Goal: Task Accomplishment & Management: Manage account settings

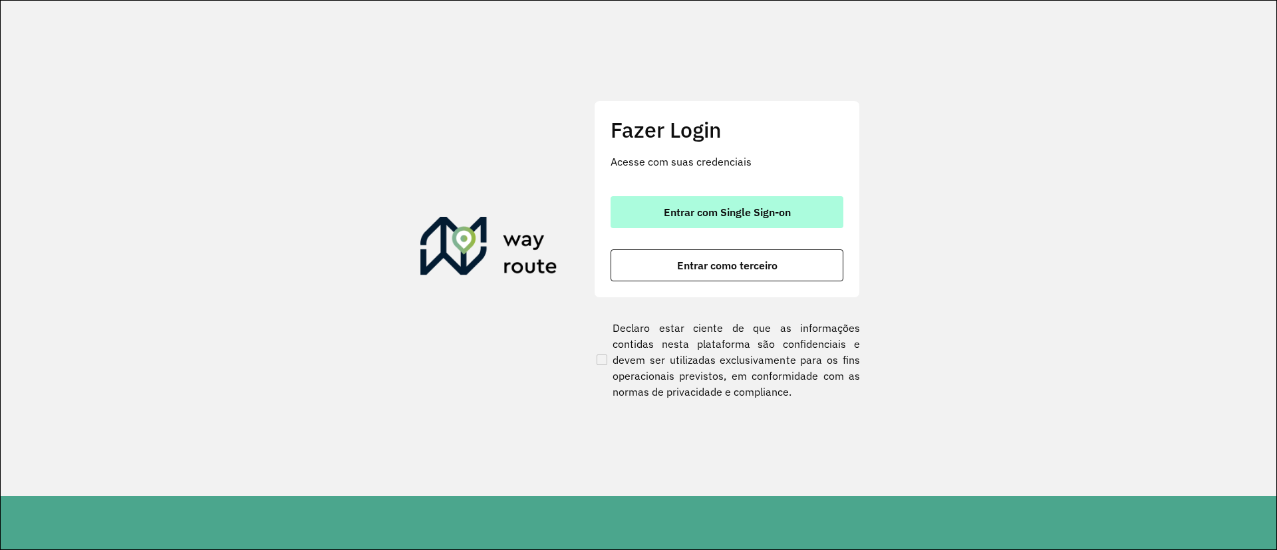
click at [712, 221] on button "Entrar com Single Sign-on" at bounding box center [727, 212] width 233 height 32
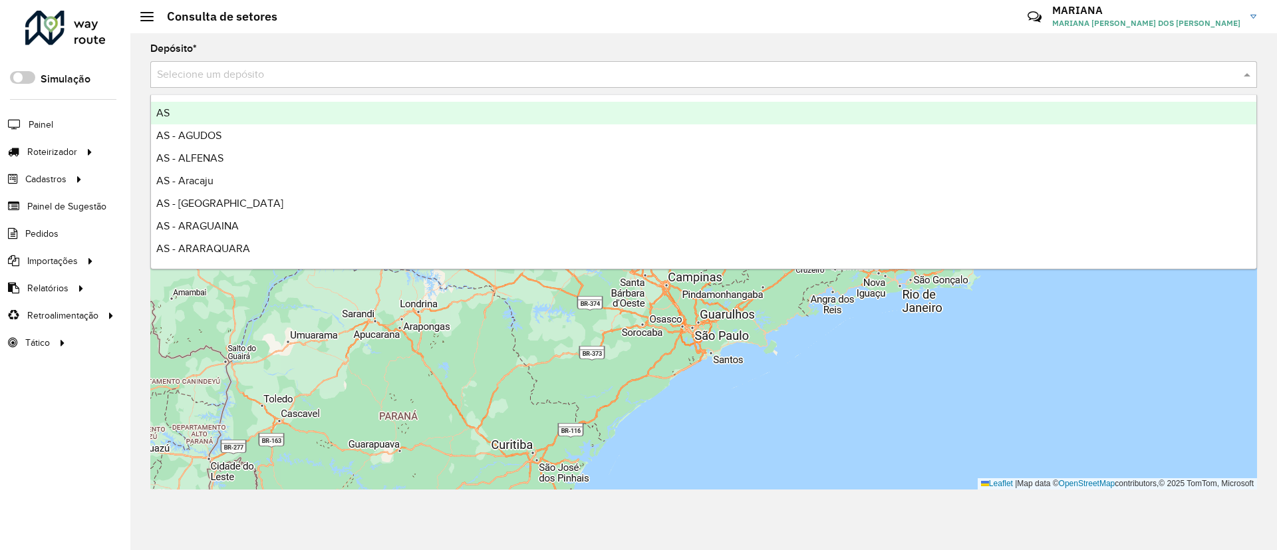
click at [343, 76] on input "text" at bounding box center [690, 75] width 1067 height 16
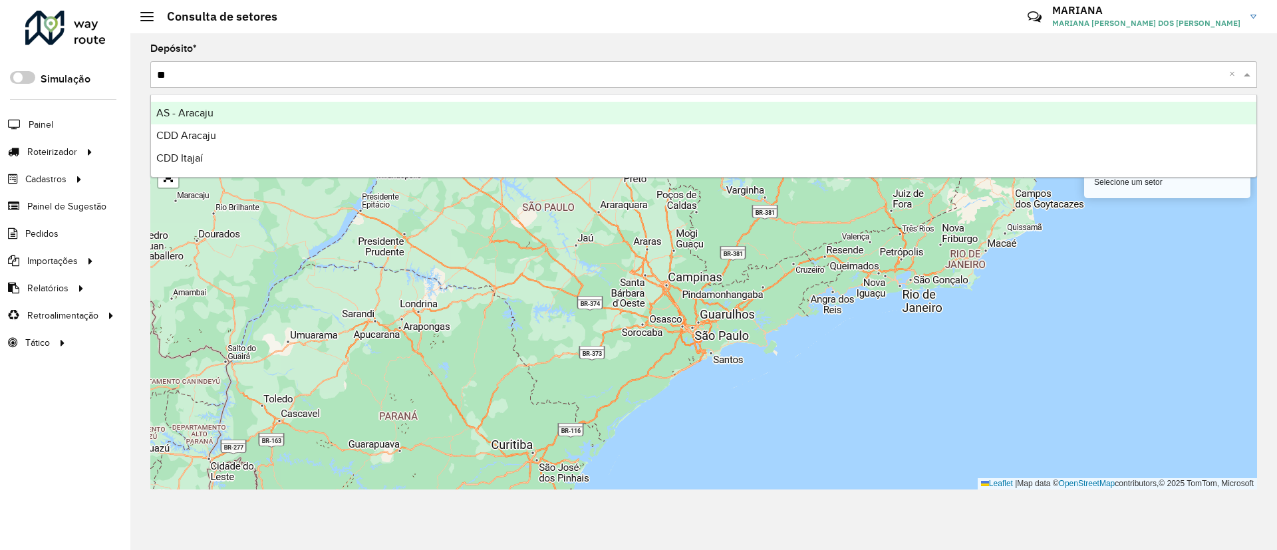
type input "*"
type input "****"
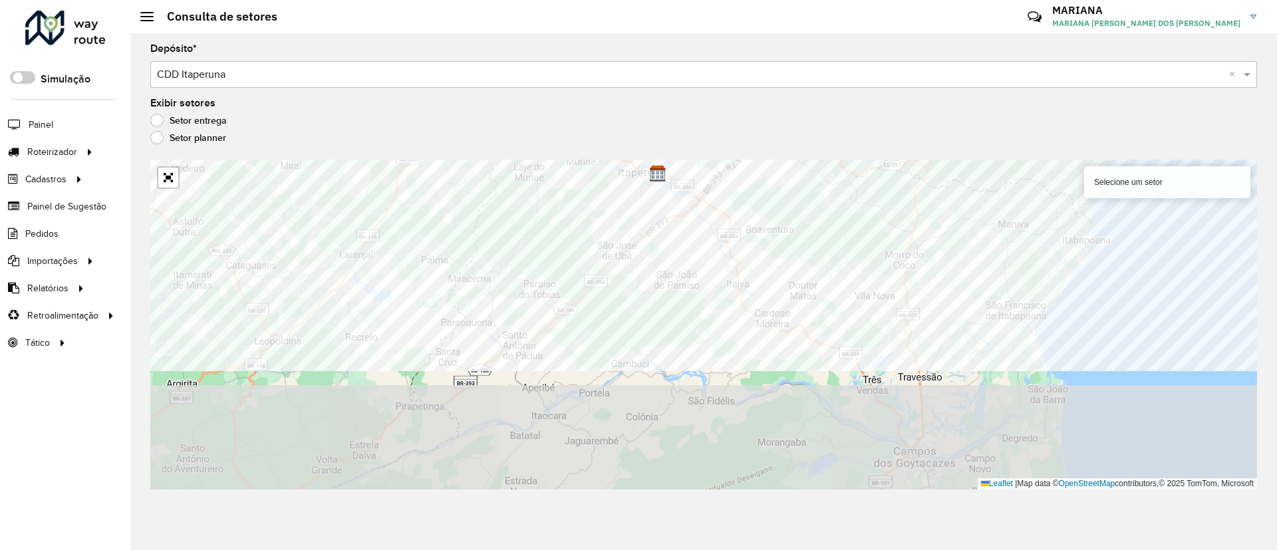
click at [892, 155] on div "Depósito * Selecione um depósito × CDD Itaperuna × Exibir setores Setor entrega…" at bounding box center [703, 291] width 1147 height 517
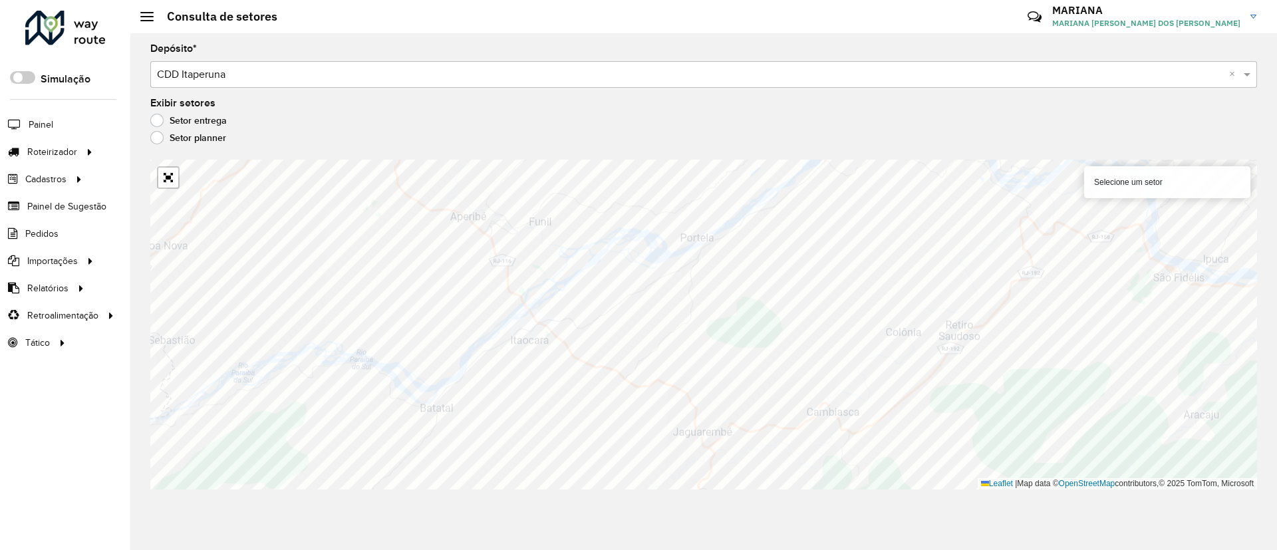
click at [142, 467] on div "Depósito * Selecione um depósito × CDD Itaperuna × Exibir setores Setor entrega…" at bounding box center [703, 291] width 1147 height 517
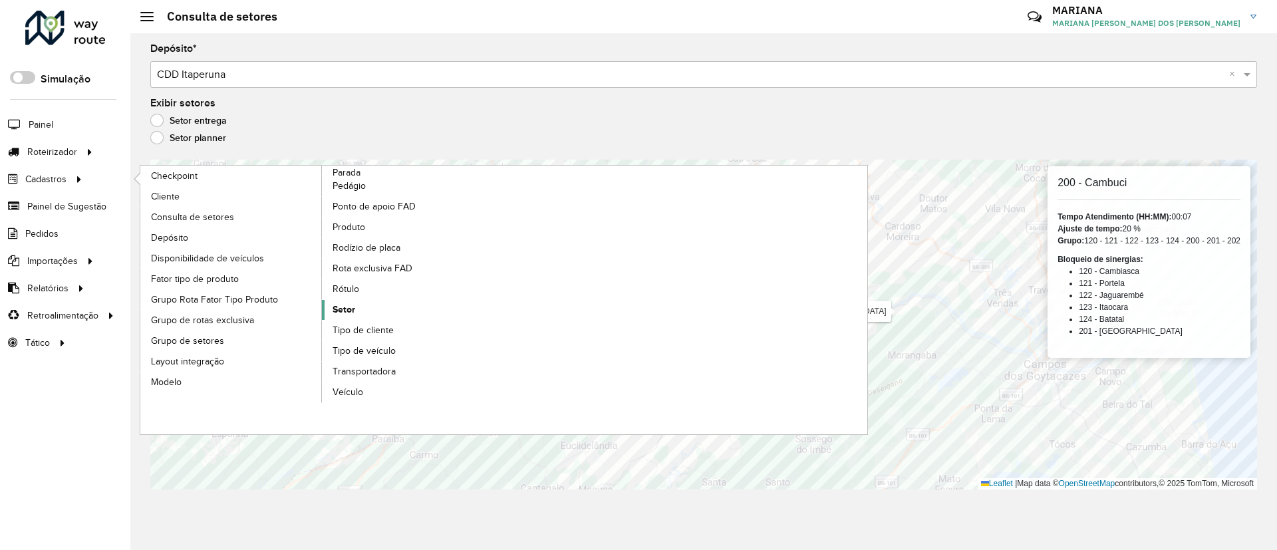
click at [348, 315] on span "Setor" at bounding box center [344, 310] width 23 height 14
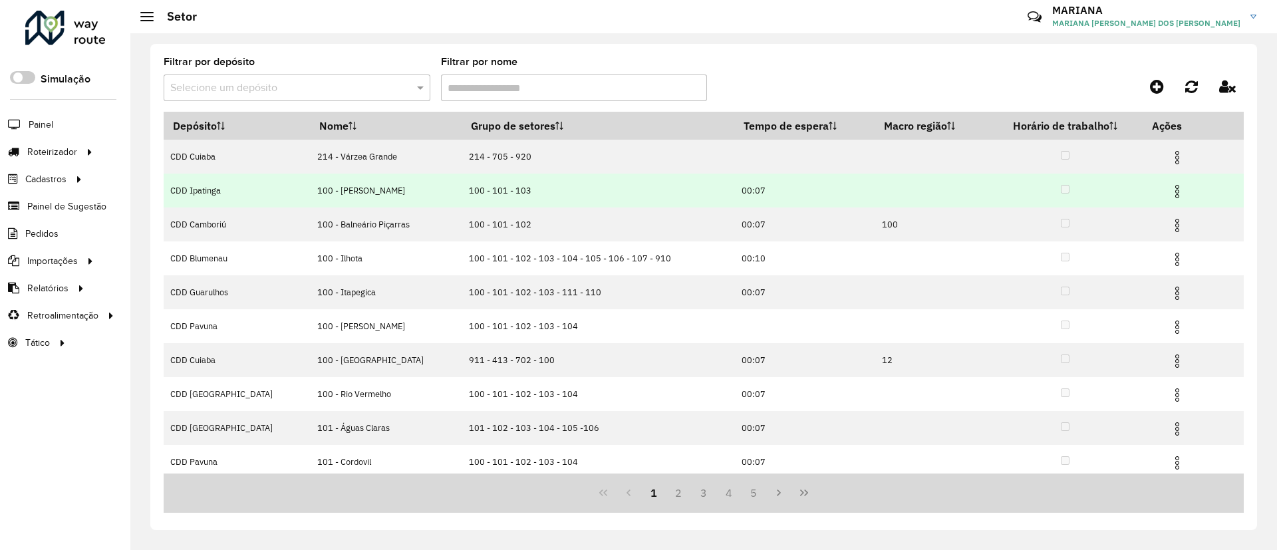
click at [1171, 186] on img at bounding box center [1177, 192] width 16 height 16
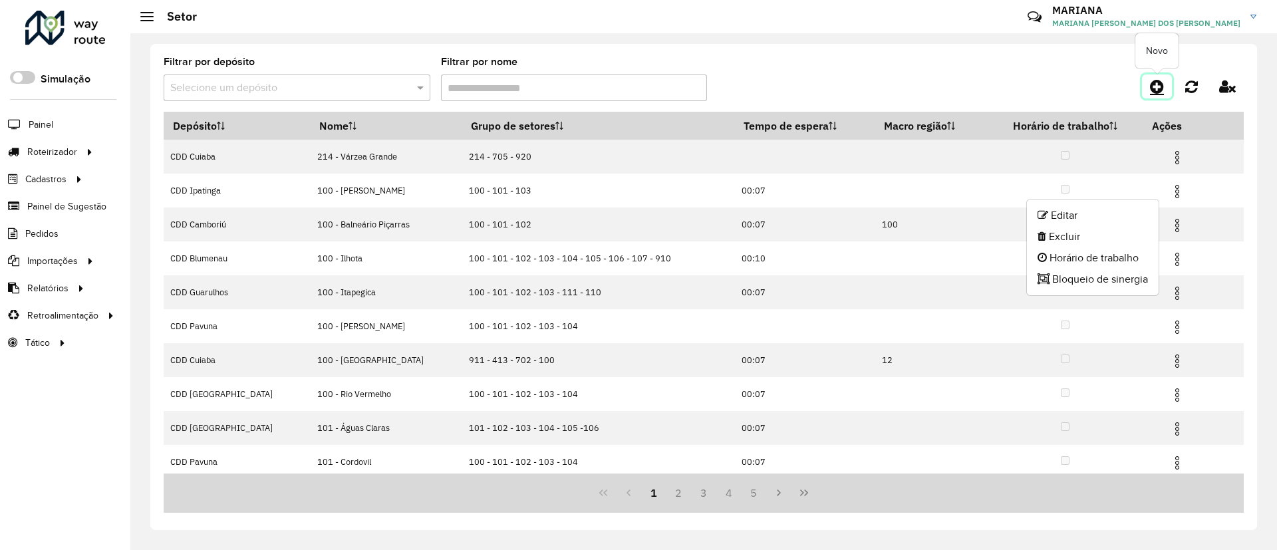
click at [1161, 82] on icon at bounding box center [1157, 86] width 14 height 16
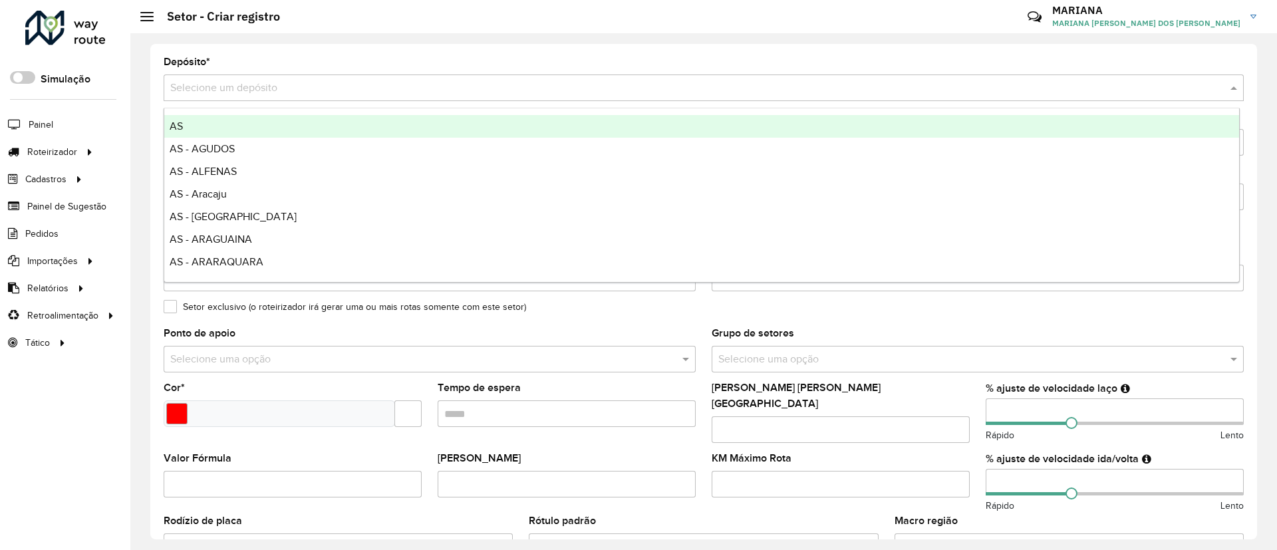
click at [262, 76] on div "Selecione um depósito" at bounding box center [704, 88] width 1080 height 27
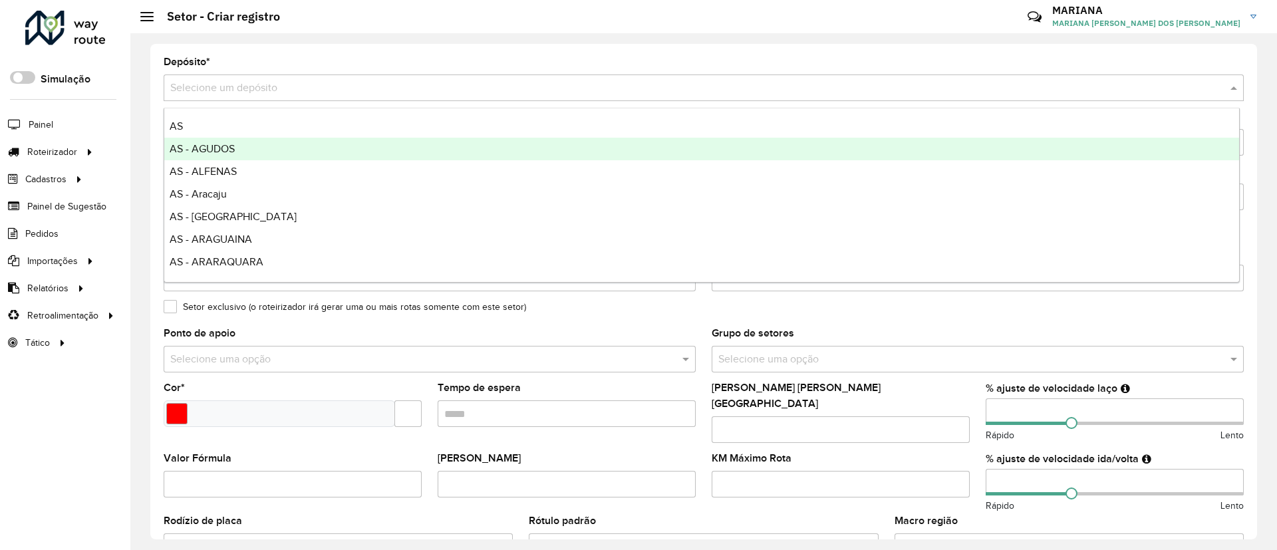
click at [230, 153] on span "AS - AGUDOS" at bounding box center [202, 148] width 65 height 11
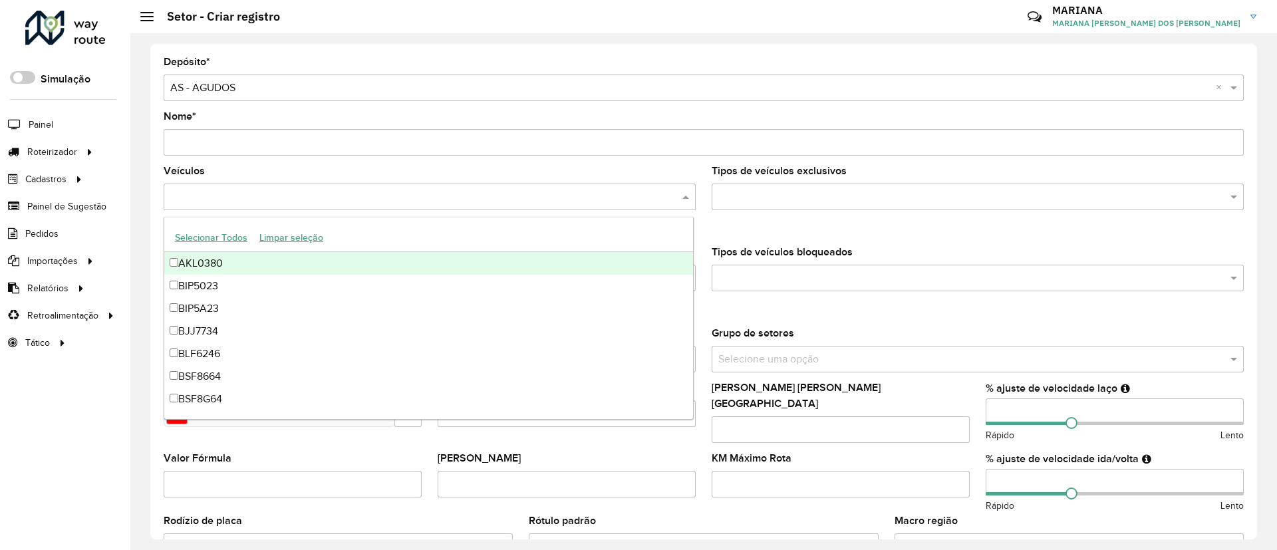
click at [307, 190] on input "text" at bounding box center [423, 198] width 512 height 16
click at [684, 199] on span at bounding box center [687, 197] width 17 height 16
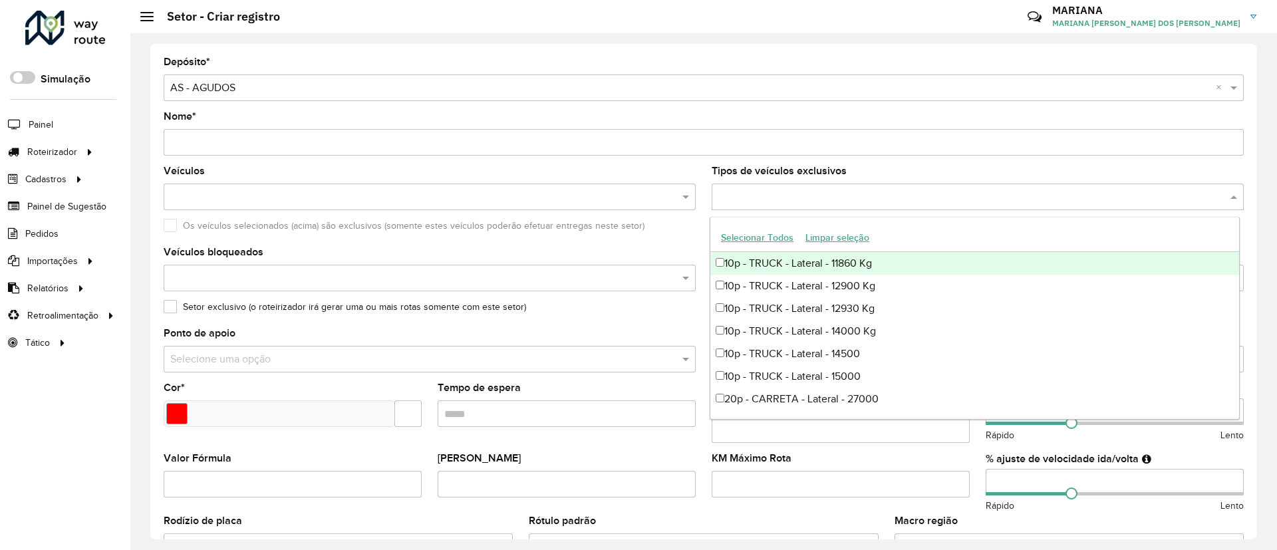
click at [782, 193] on input "text" at bounding box center [971, 198] width 512 height 16
click at [644, 245] on formly-field "Os veículos selecionados (acima) são exclusivos (somente estes veículos poderão…" at bounding box center [704, 234] width 1096 height 27
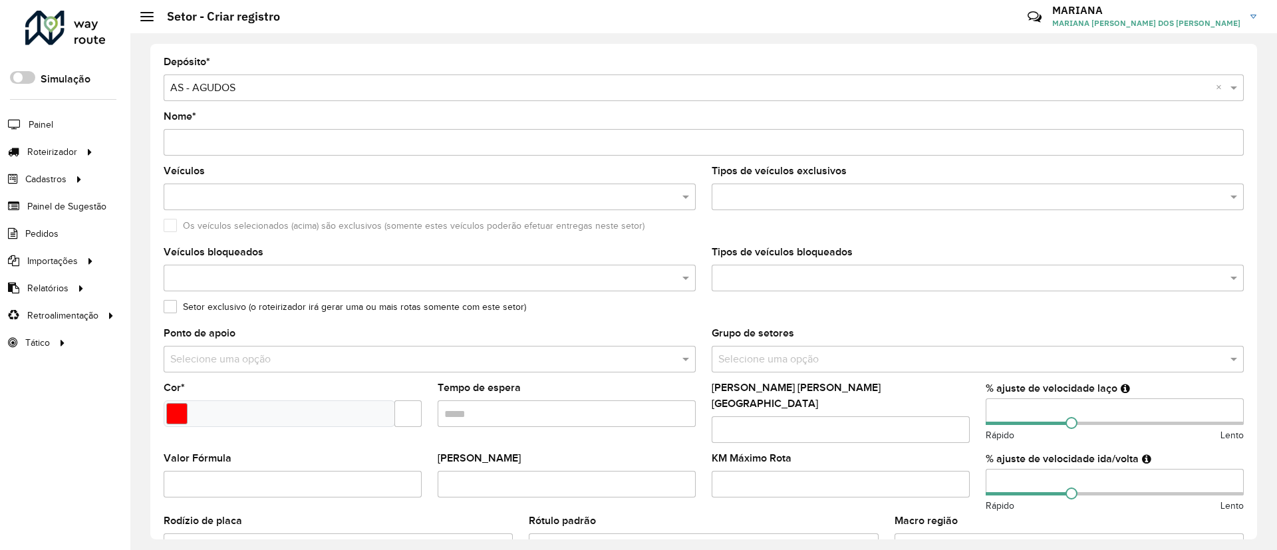
click at [171, 308] on label "Setor exclusivo (o roteirizador irá gerar uma ou mais rotas somente com este se…" at bounding box center [345, 307] width 363 height 14
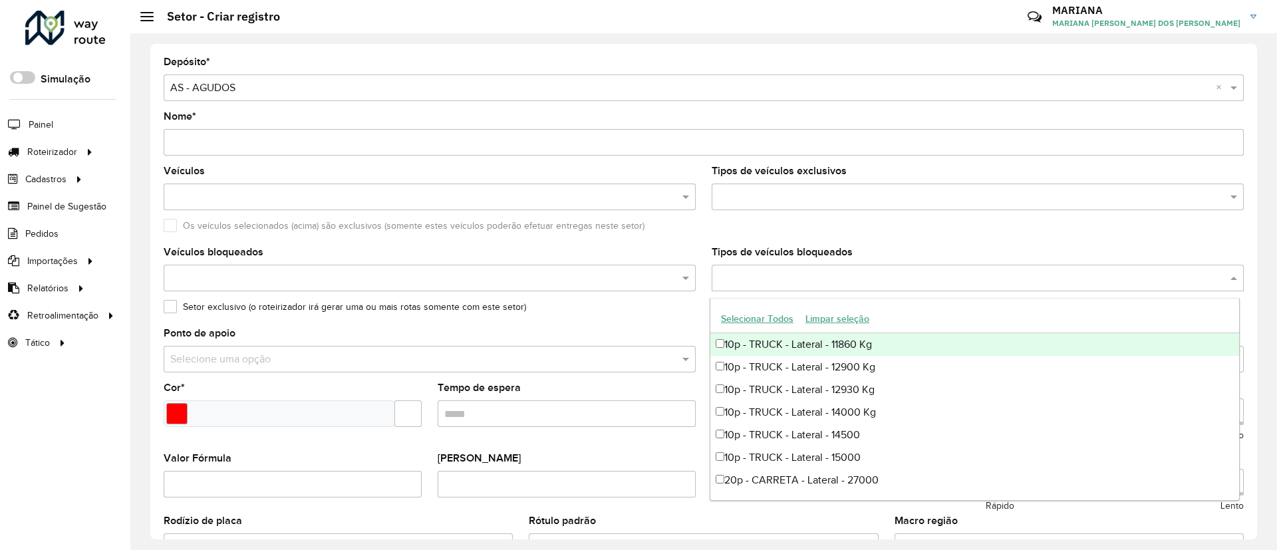
click at [791, 289] on div at bounding box center [978, 278] width 532 height 27
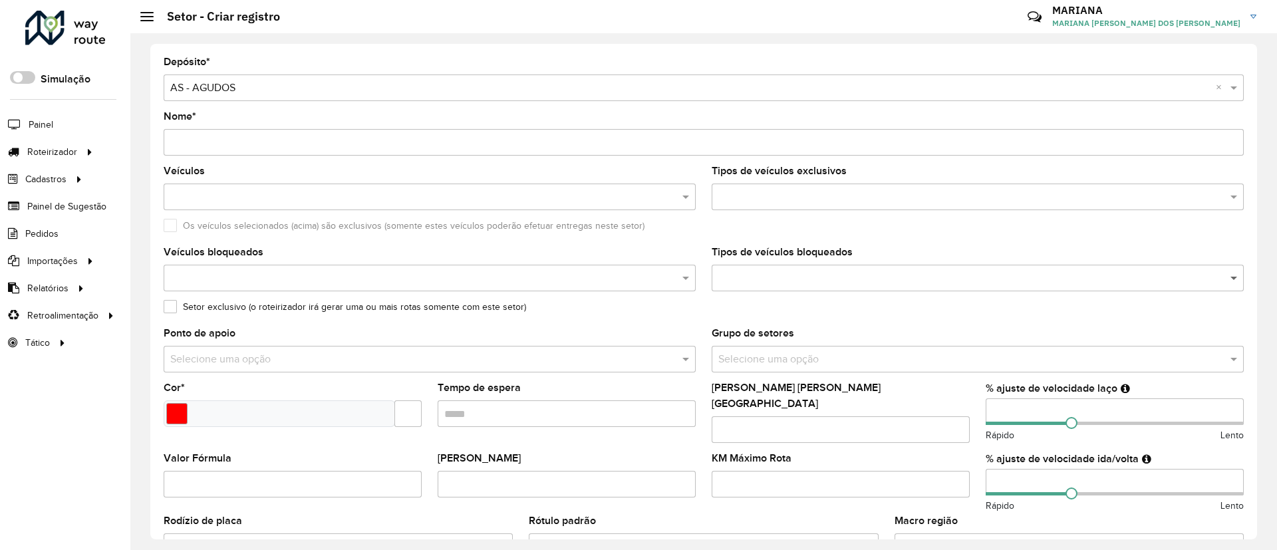
click at [1235, 281] on span at bounding box center [1235, 278] width 17 height 16
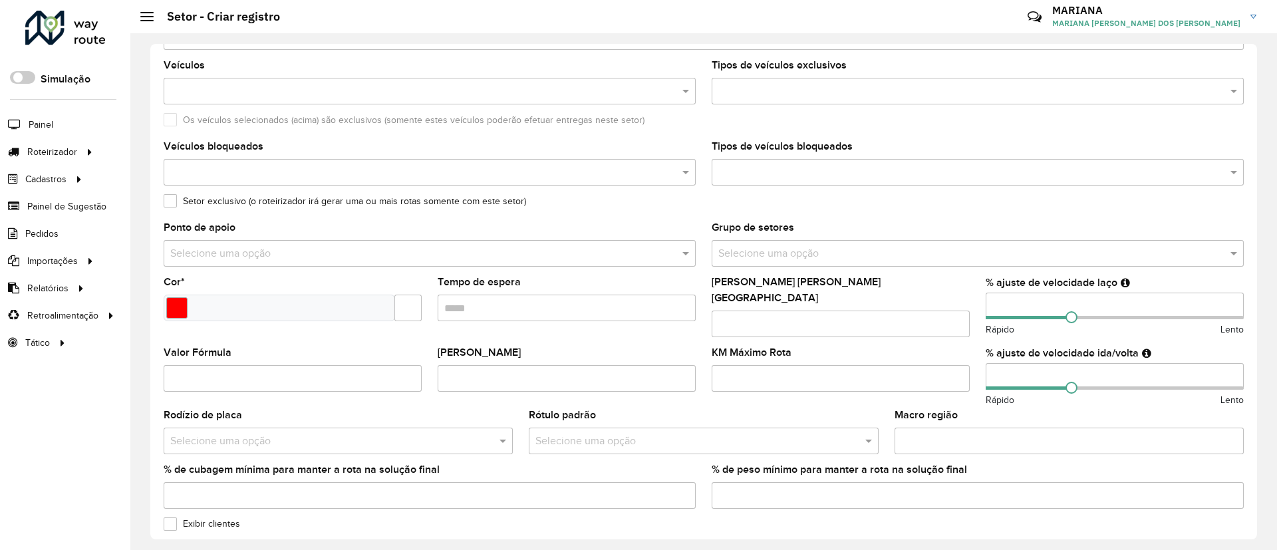
scroll to position [111, 0]
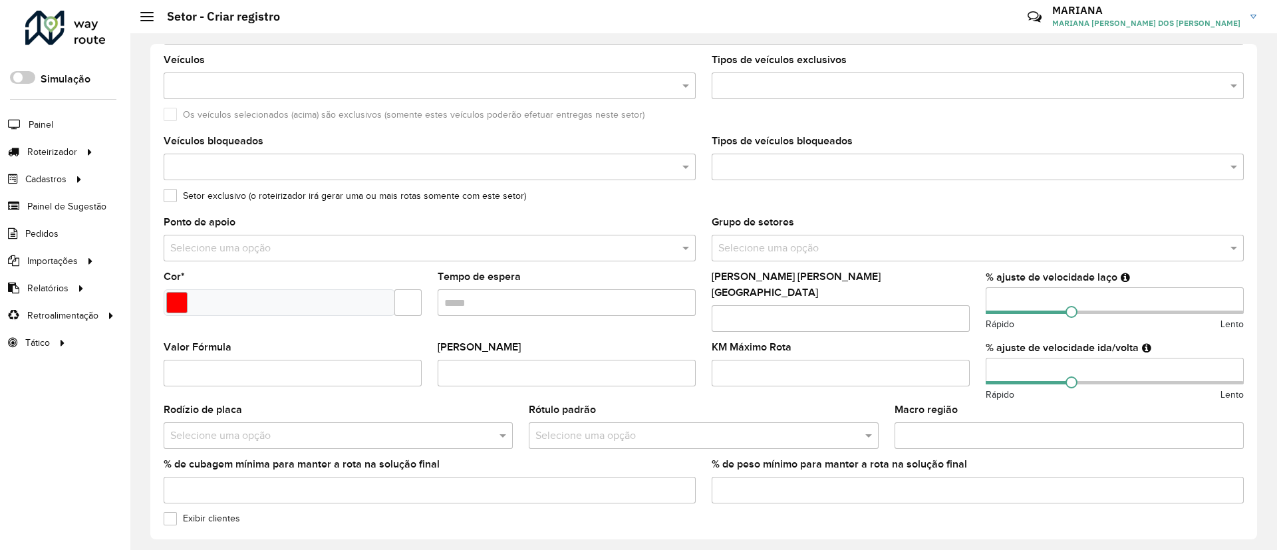
click at [563, 237] on div "Selecione uma opção" at bounding box center [430, 248] width 532 height 27
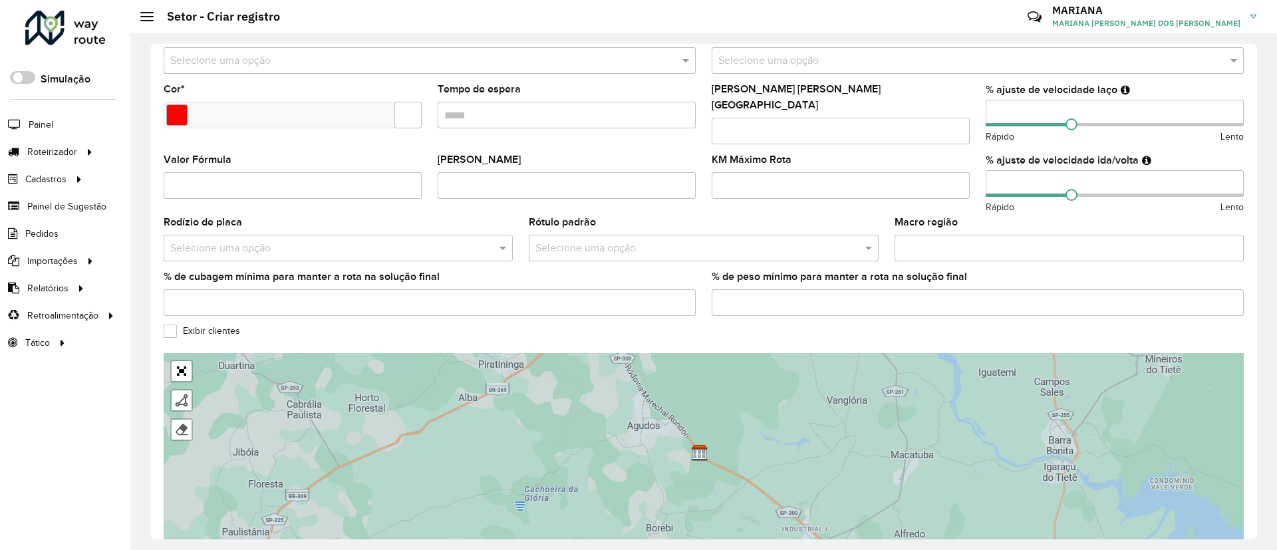
scroll to position [305, 0]
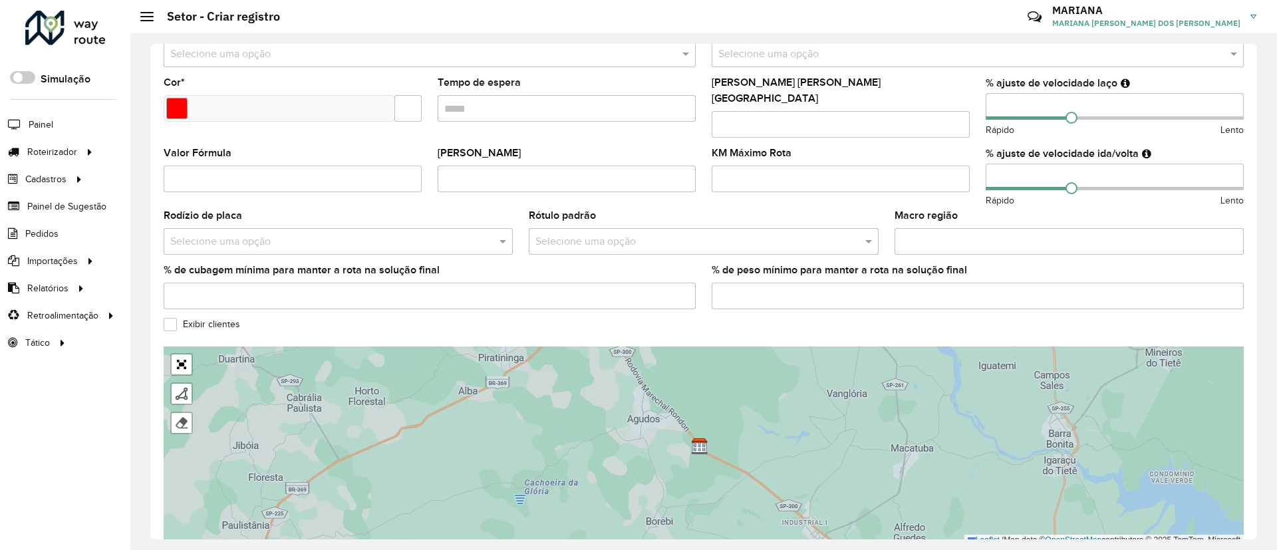
click at [420, 283] on input "% de cubagem mínima para manter a rota na solução final" at bounding box center [430, 296] width 532 height 27
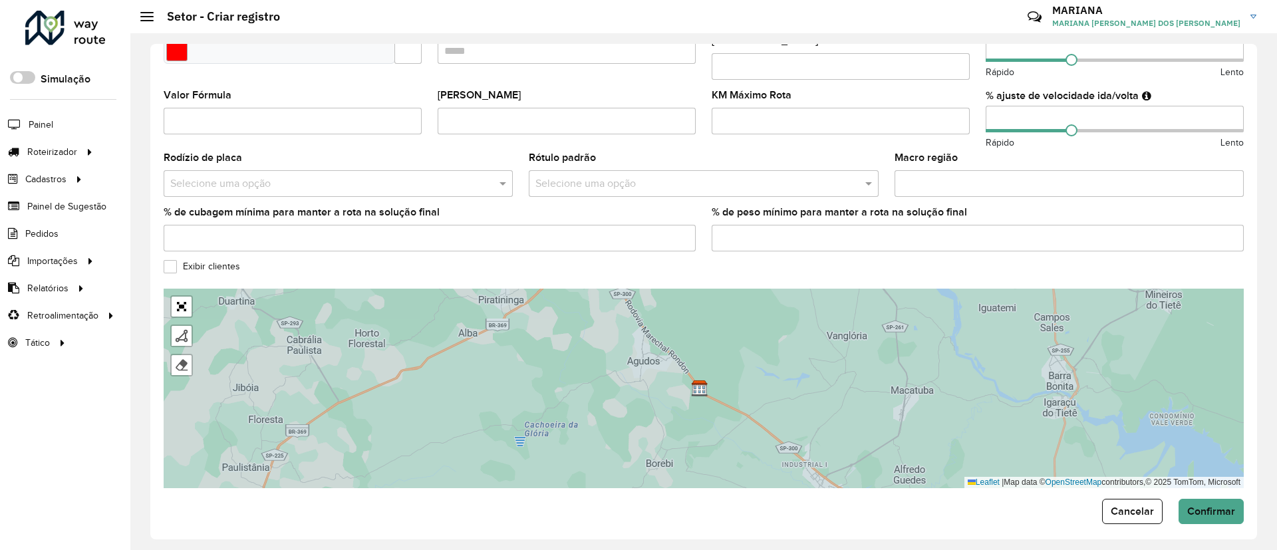
click at [166, 259] on label "Exibir clientes" at bounding box center [202, 266] width 76 height 14
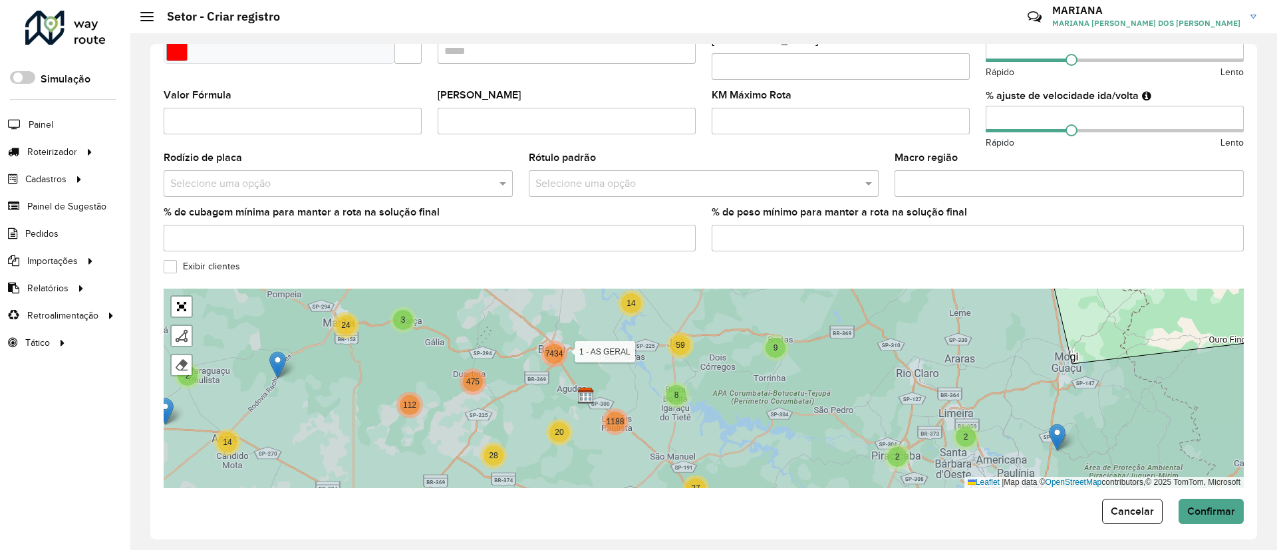
click at [172, 260] on label "Exibir clientes" at bounding box center [202, 266] width 76 height 14
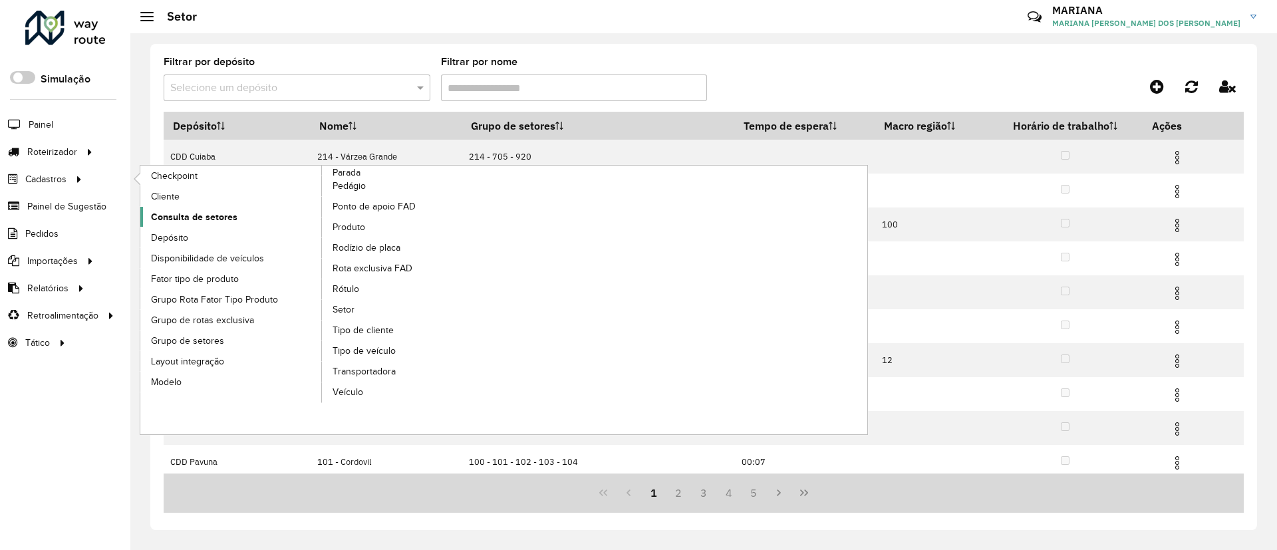
click at [231, 212] on span "Consulta de setores" at bounding box center [194, 217] width 86 height 14
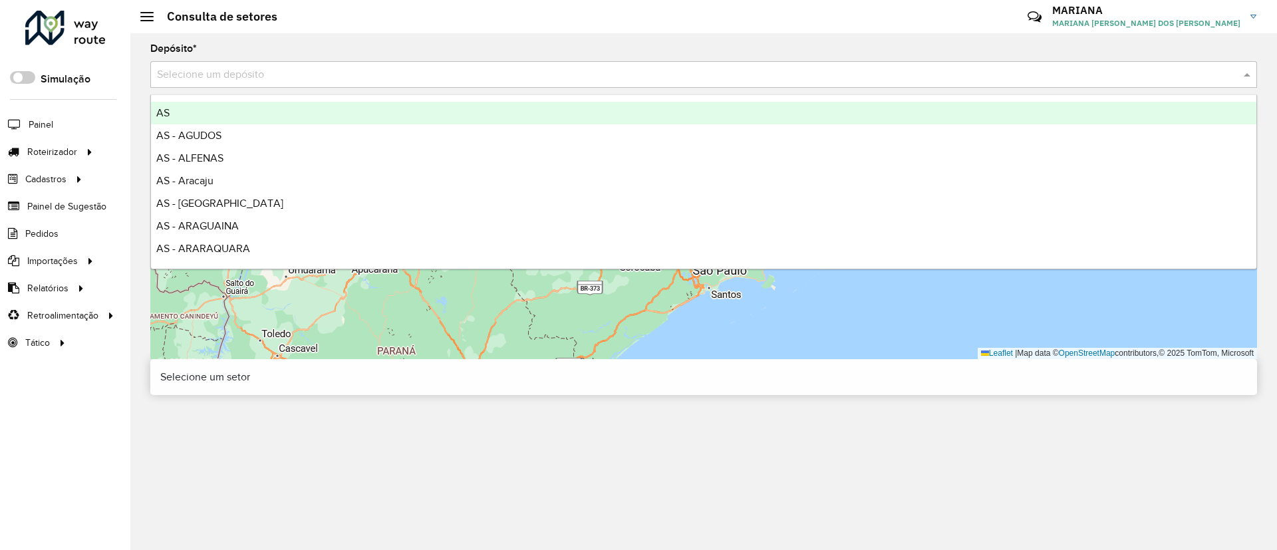
click at [259, 78] on input "text" at bounding box center [690, 75] width 1067 height 16
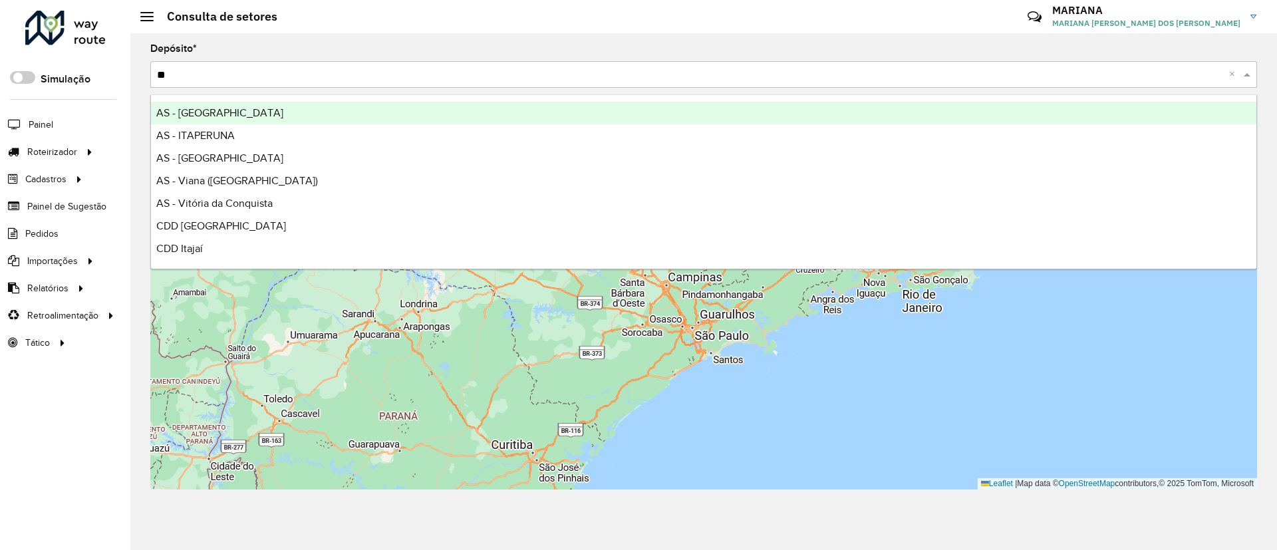
type input "***"
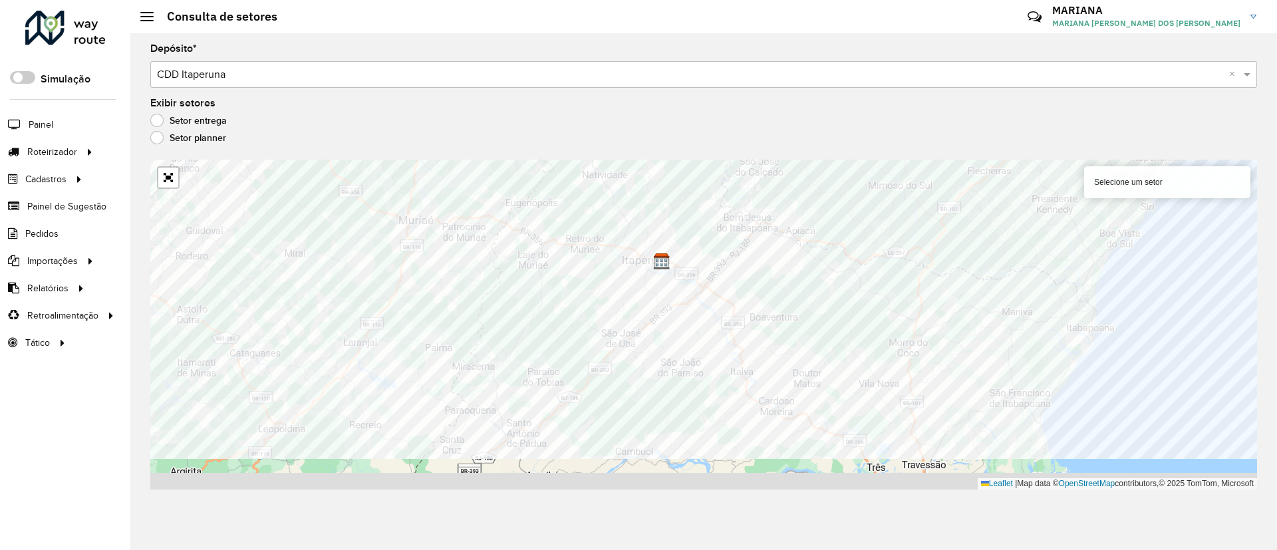
click at [877, 124] on formly-group "Depósito * Selecione um depósito × CDD Itaperuna × Exibir setores Setor entrega…" at bounding box center [703, 267] width 1107 height 446
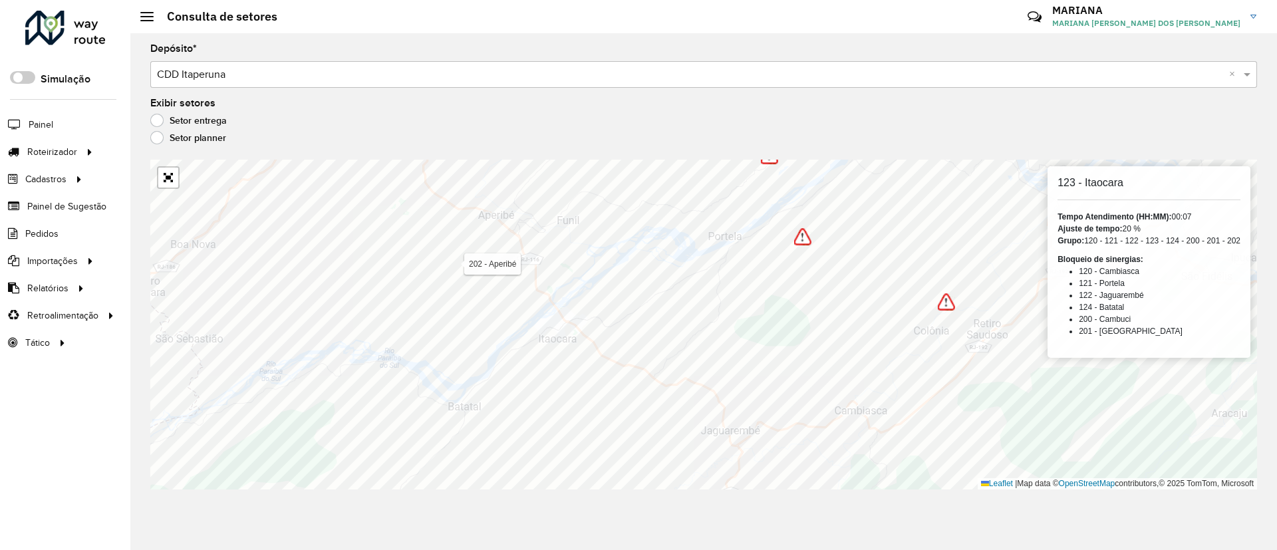
click at [253, 68] on input "text" at bounding box center [690, 75] width 1067 height 16
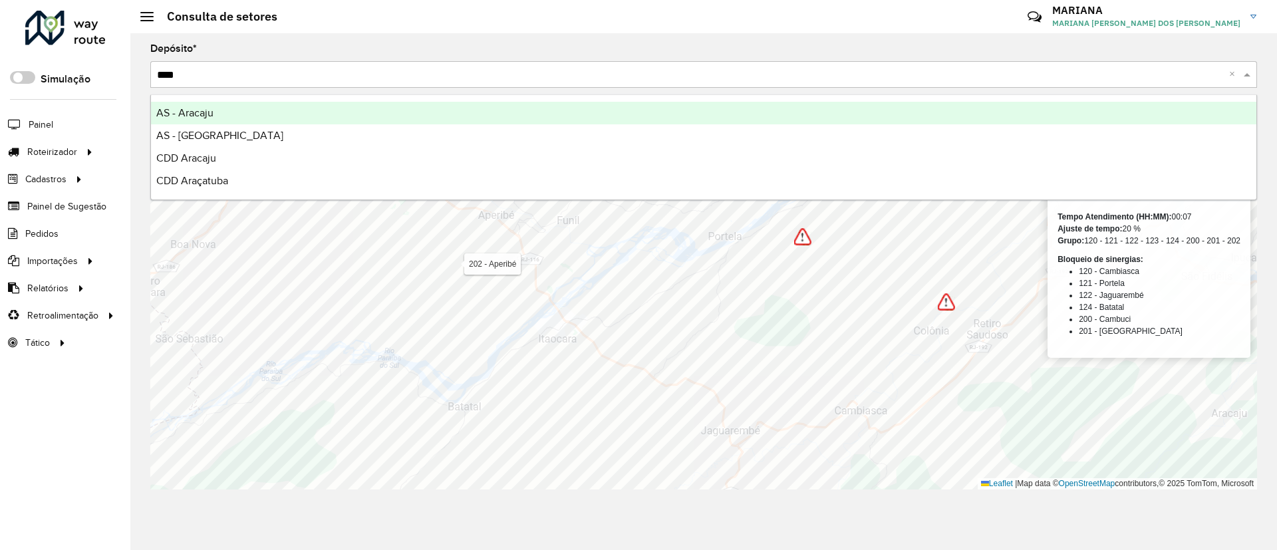
type input "*****"
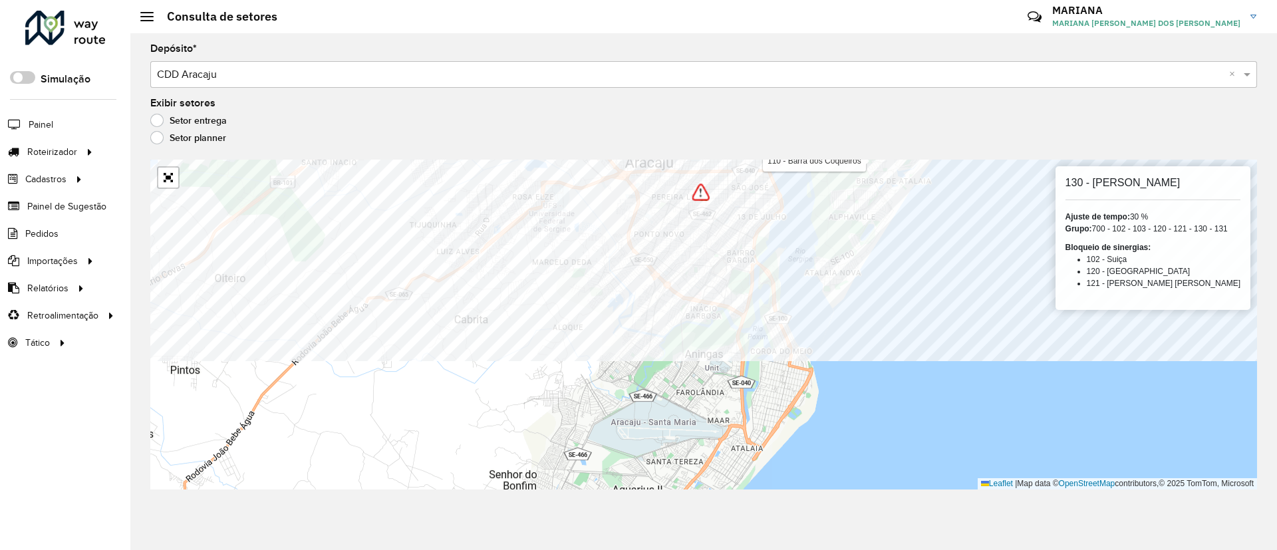
click at [806, 110] on formly-group "Depósito * Selecione um depósito × CDD Aracaju × Exibir setores Setor entrega S…" at bounding box center [703, 267] width 1107 height 446
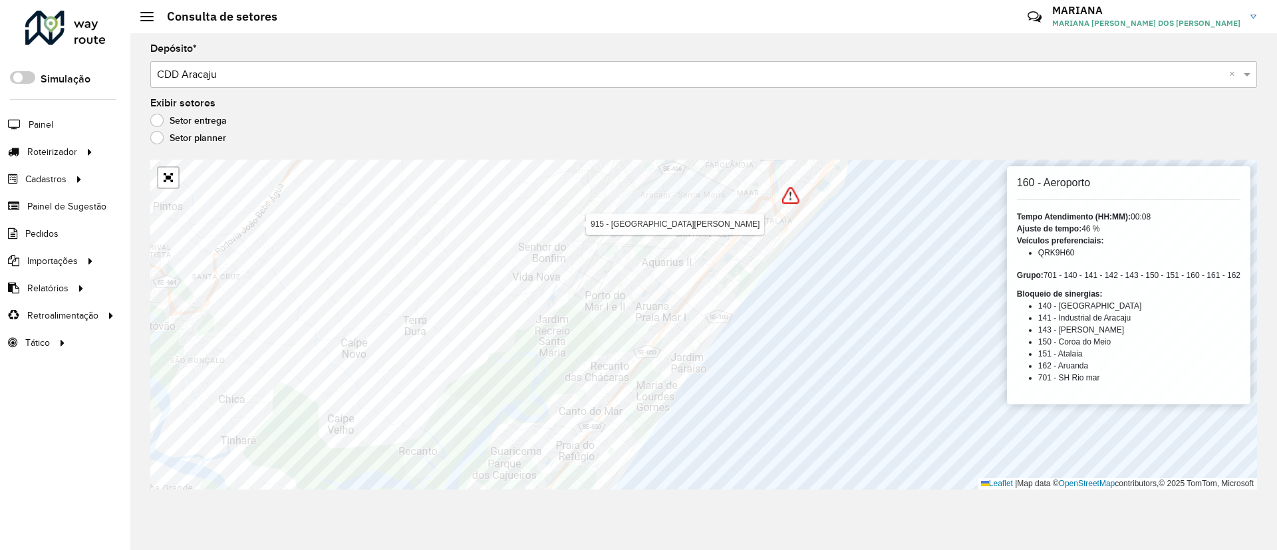
click at [371, 62] on div "Selecione um depósito × CDD Aracaju ×" at bounding box center [703, 74] width 1107 height 27
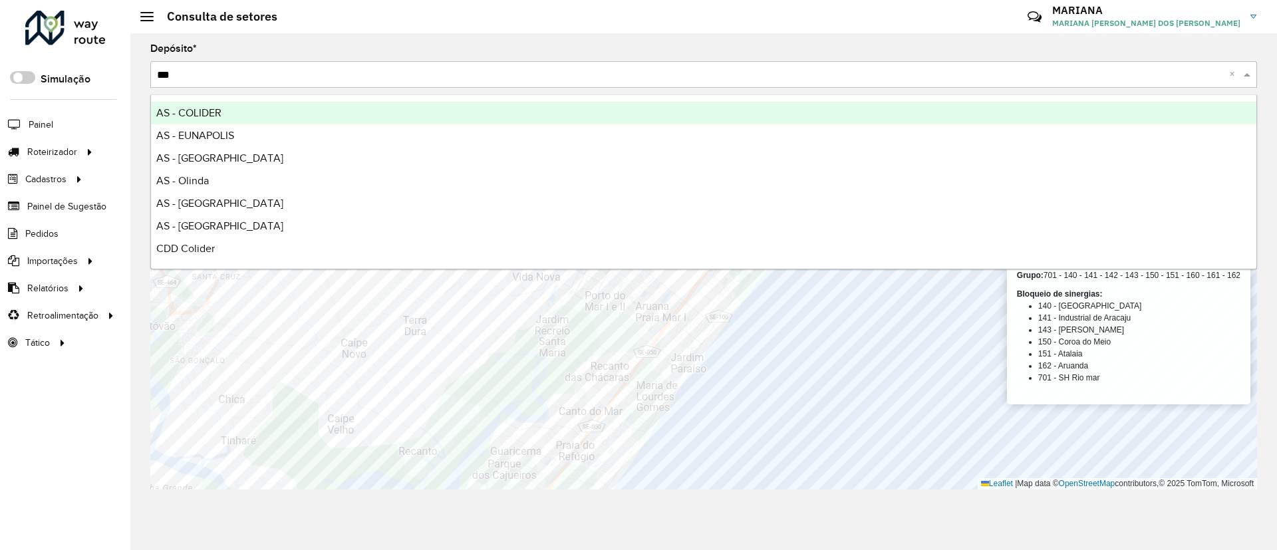
type input "****"
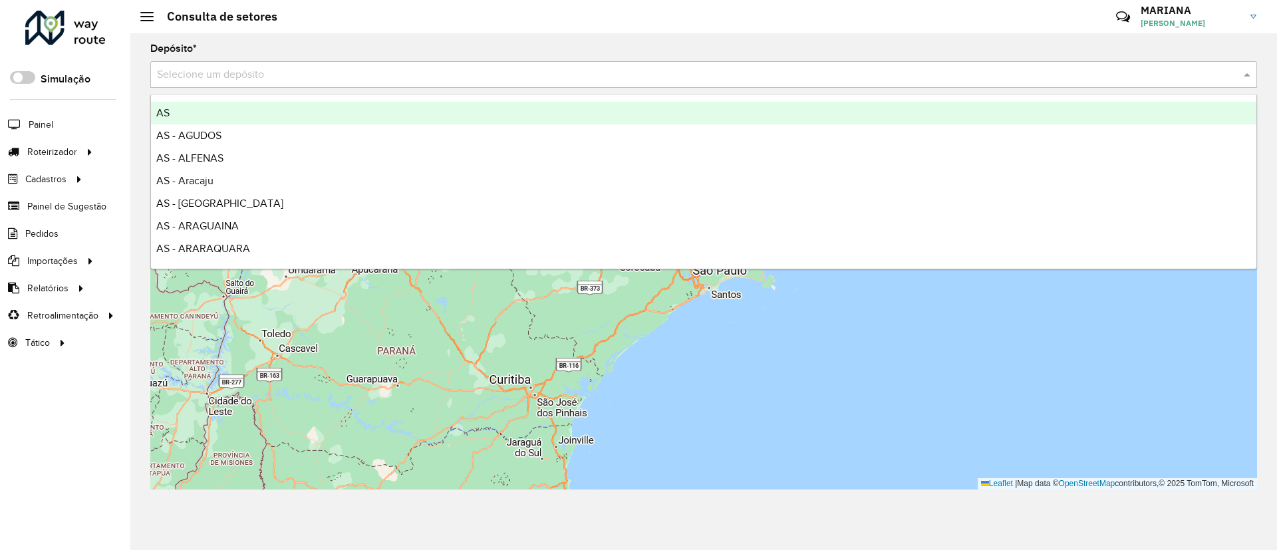
click at [255, 73] on input "text" at bounding box center [690, 75] width 1067 height 16
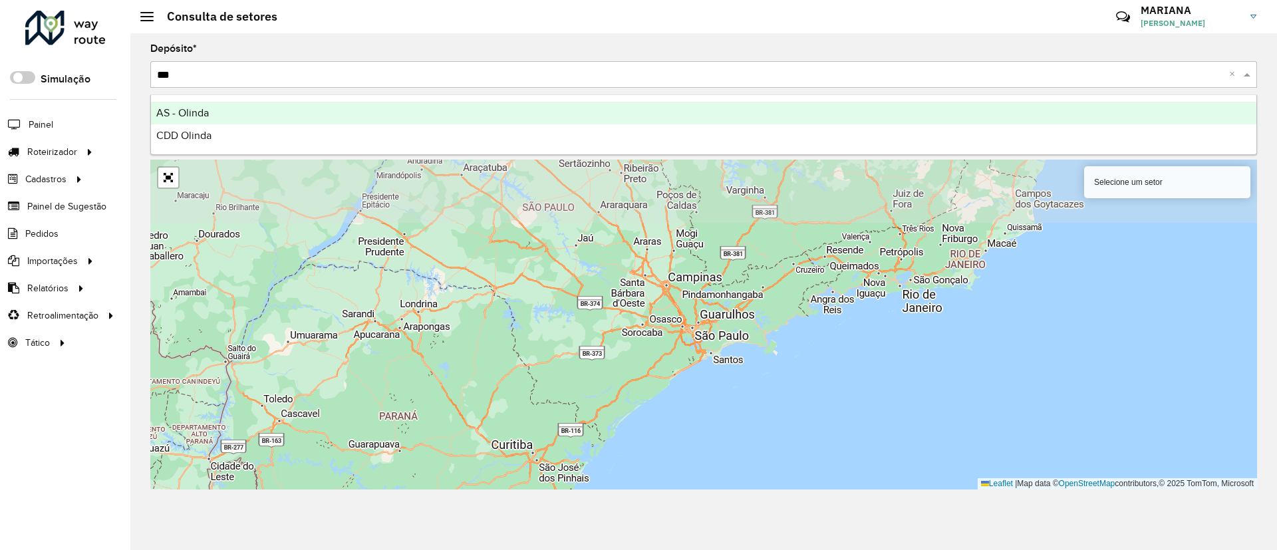
type input "****"
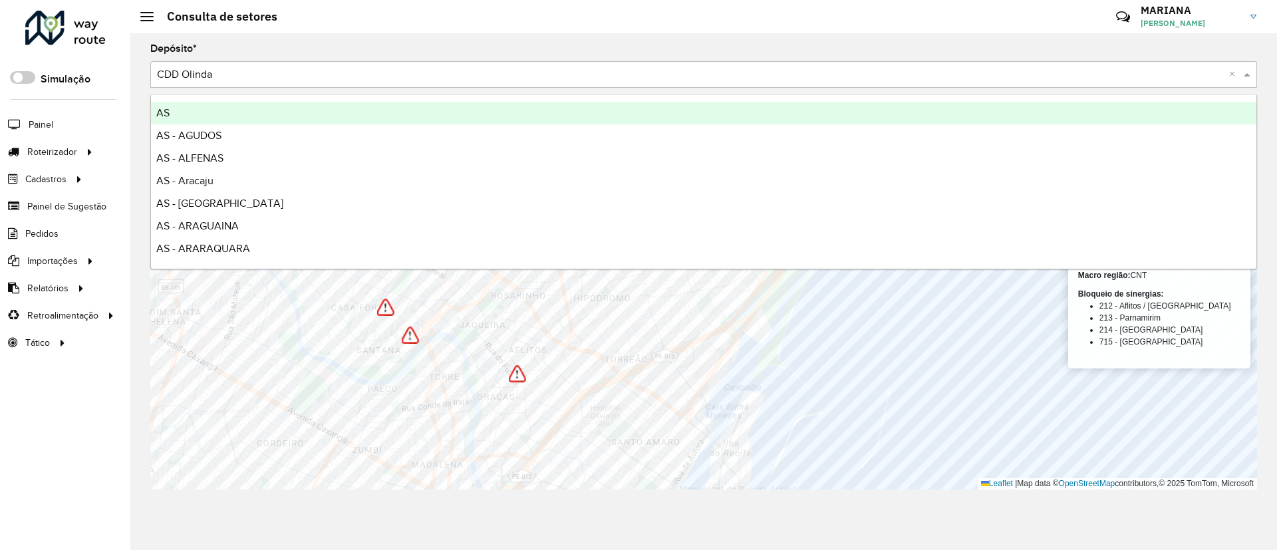
click at [256, 70] on input "text" at bounding box center [690, 75] width 1067 height 16
type input "*"
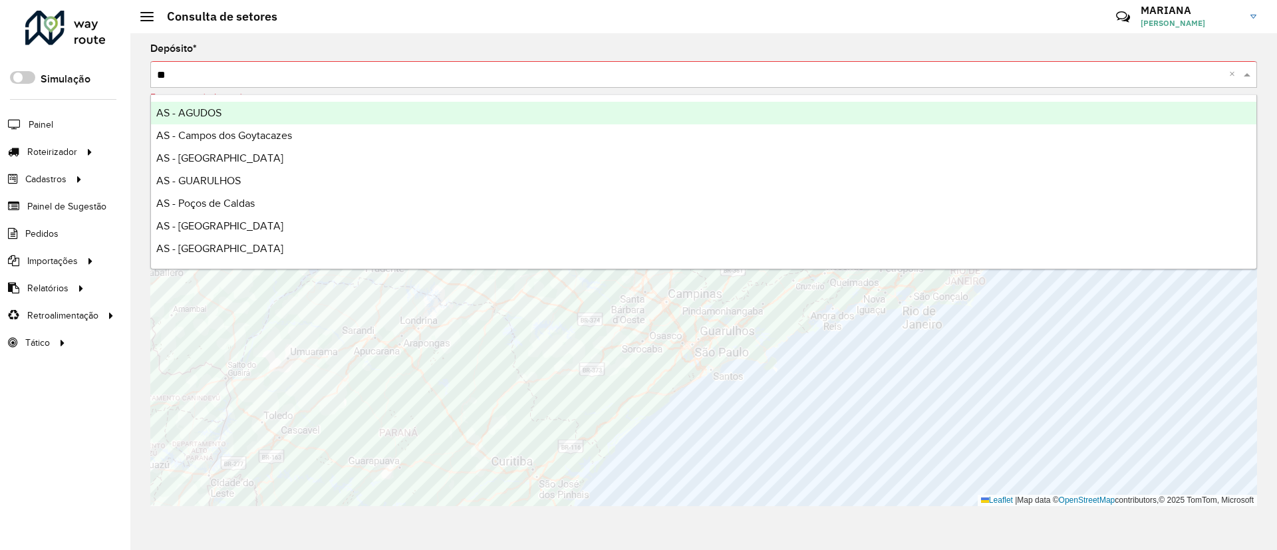
type input "*"
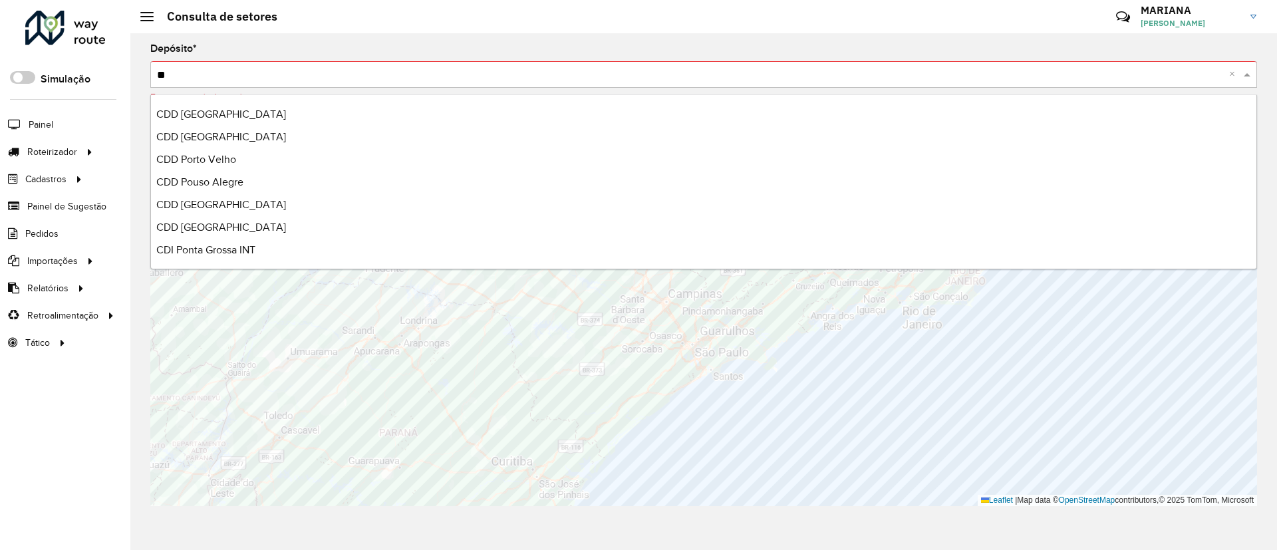
scroll to position [254, 0]
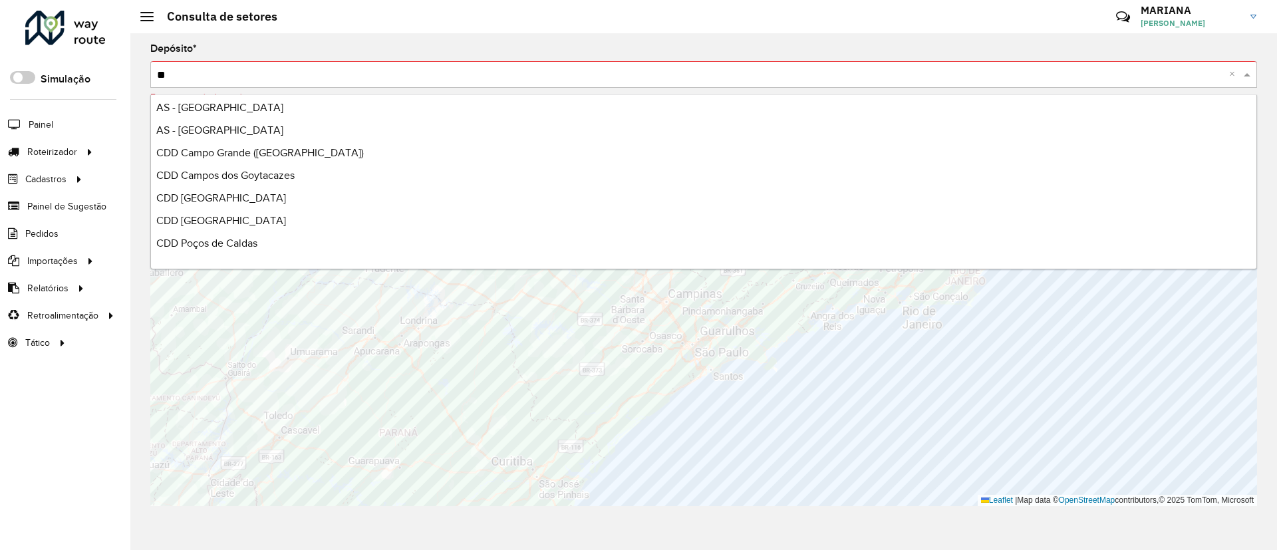
type input "***"
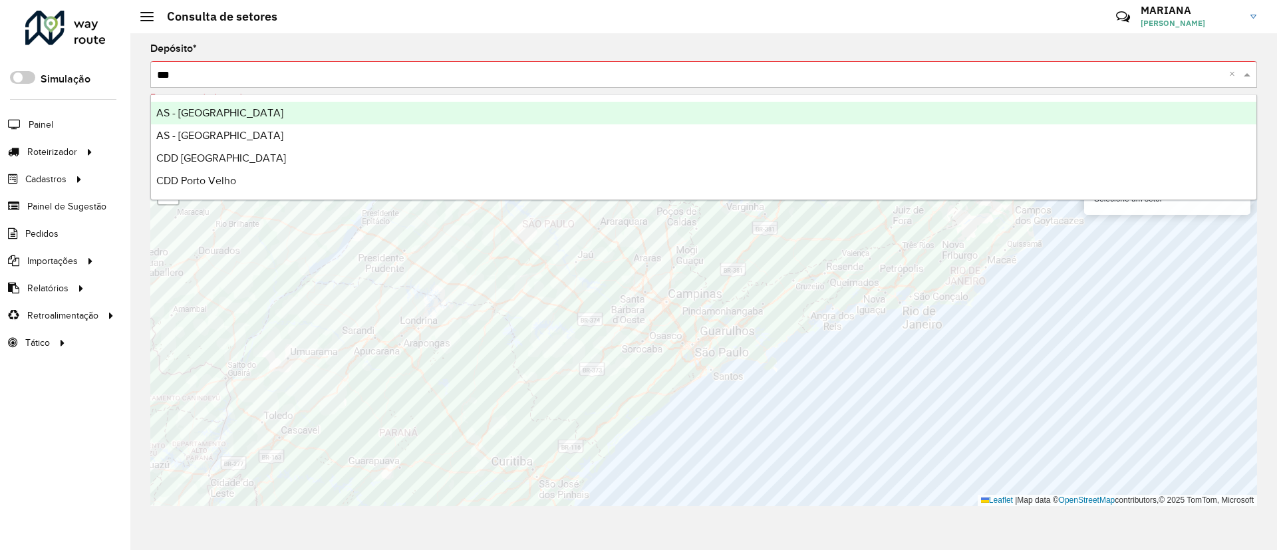
scroll to position [0, 0]
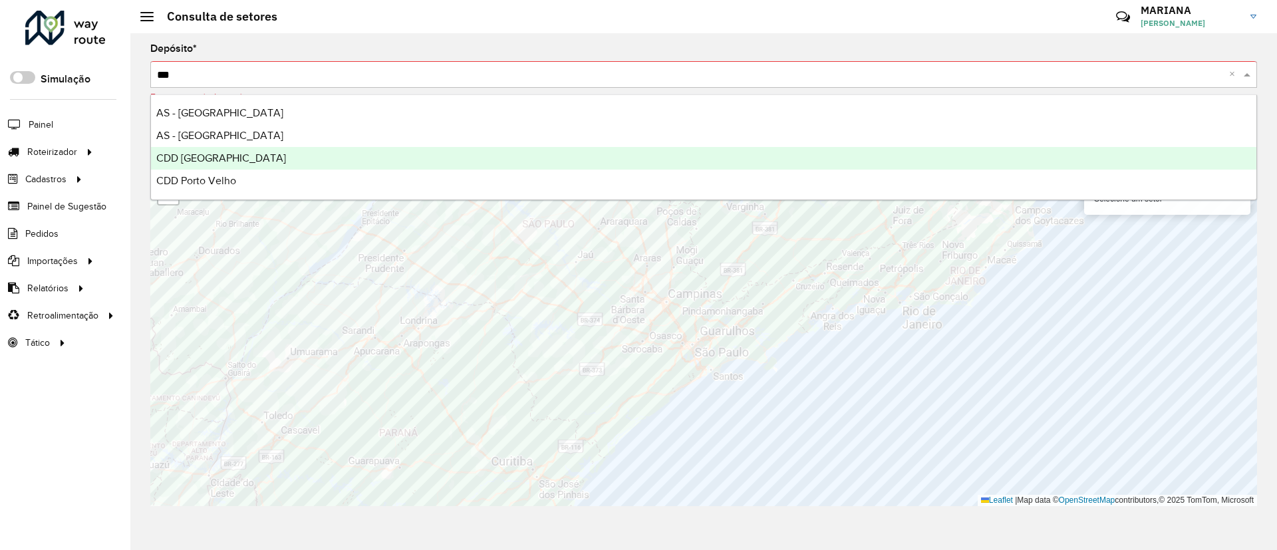
click at [349, 150] on div "CDD [GEOGRAPHIC_DATA]" at bounding box center [704, 158] width 1106 height 23
